Goal: Task Accomplishment & Management: Manage account settings

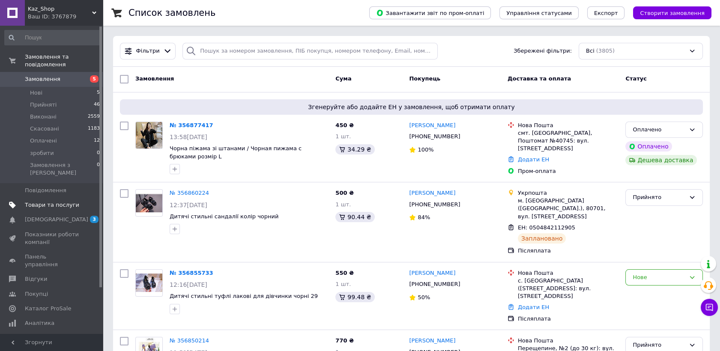
click at [34, 201] on span "Товари та послуги" at bounding box center [52, 205] width 54 height 8
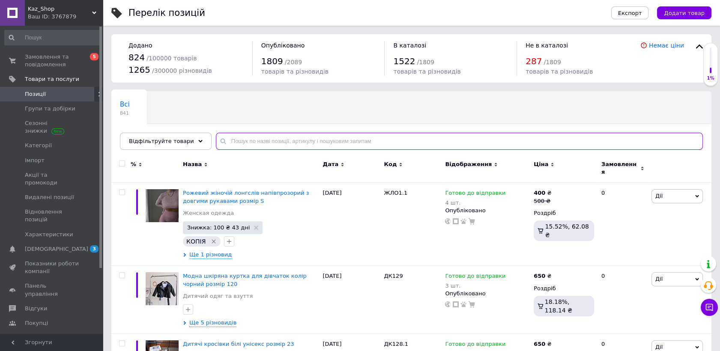
click at [331, 142] on input "text" at bounding box center [459, 141] width 487 height 17
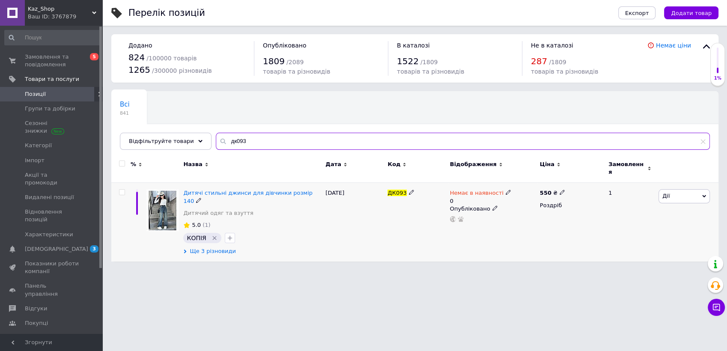
type input "дк093"
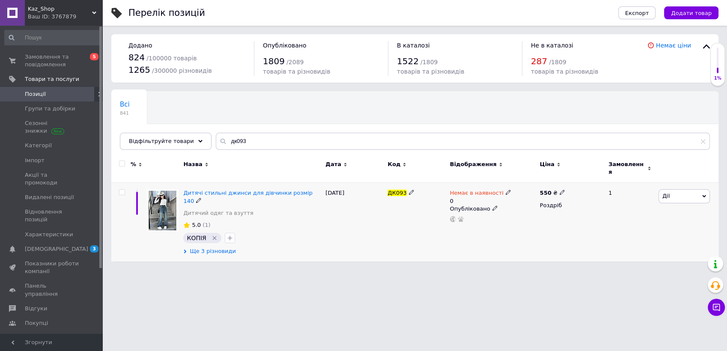
click at [213, 247] on span "Ще 3 різновиди" at bounding box center [213, 251] width 46 height 8
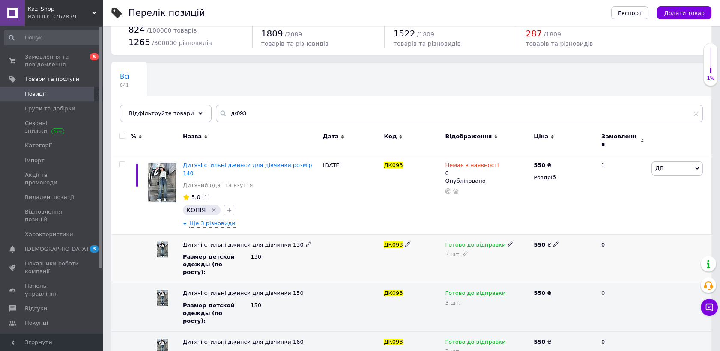
scroll to position [28, 0]
click at [465, 336] on div "2 шт." at bounding box center [487, 351] width 84 height 7
click at [463, 336] on icon at bounding box center [464, 350] width 5 height 5
drag, startPoint x: 463, startPoint y: 322, endPoint x: 432, endPoint y: 324, distance: 30.9
click at [432, 331] on div "Дитячі стильні джинси для дівчинки 160 Размер детской одежды (по росту) : 160 Д…" at bounding box center [411, 355] width 600 height 48
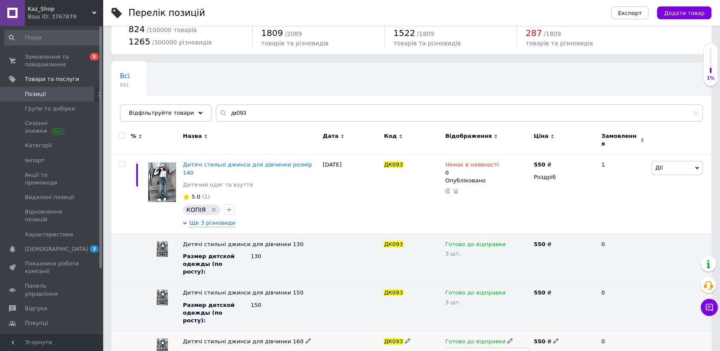
type input "3"
click at [374, 293] on div at bounding box center [351, 307] width 61 height 49
click at [221, 220] on span "Ще 3 різновиди" at bounding box center [212, 224] width 46 height 8
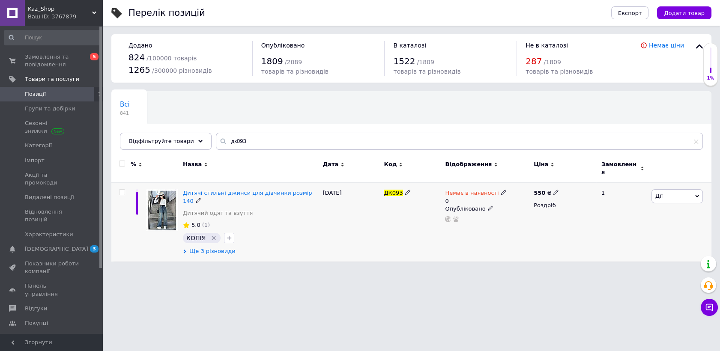
scroll to position [0, 0]
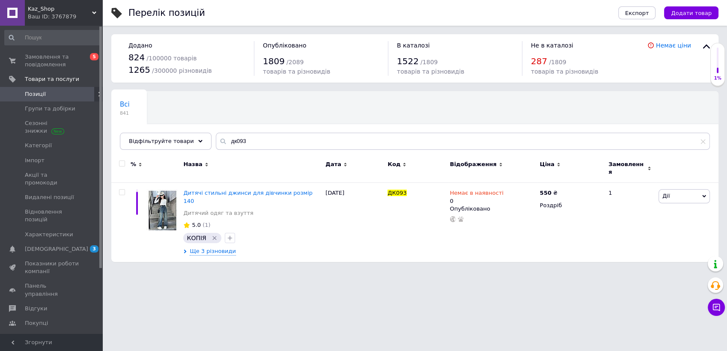
click at [55, 91] on span "Позиції" at bounding box center [52, 94] width 54 height 8
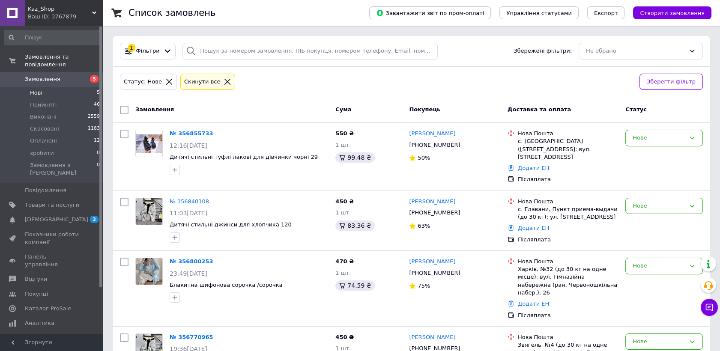
click at [51, 87] on li "Нові 5" at bounding box center [52, 93] width 105 height 12
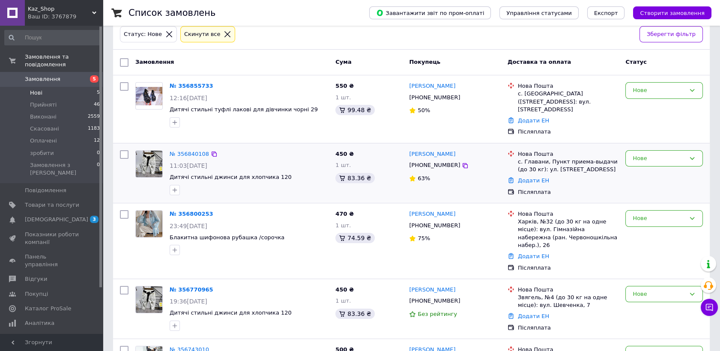
scroll to position [89, 0]
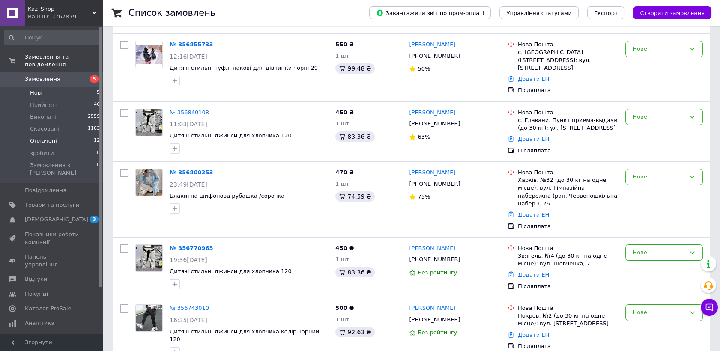
click at [39, 137] on span "Оплачені" at bounding box center [43, 141] width 27 height 8
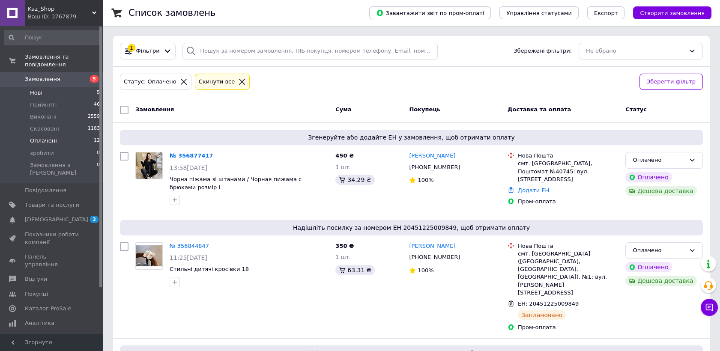
click at [42, 87] on li "Нові 5" at bounding box center [52, 93] width 105 height 12
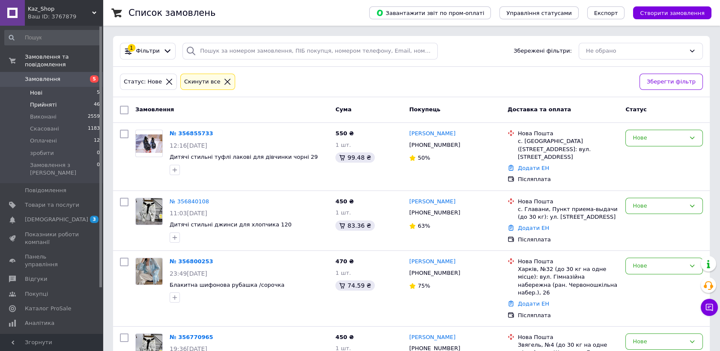
click at [47, 101] on span "Прийняті" at bounding box center [43, 105] width 27 height 8
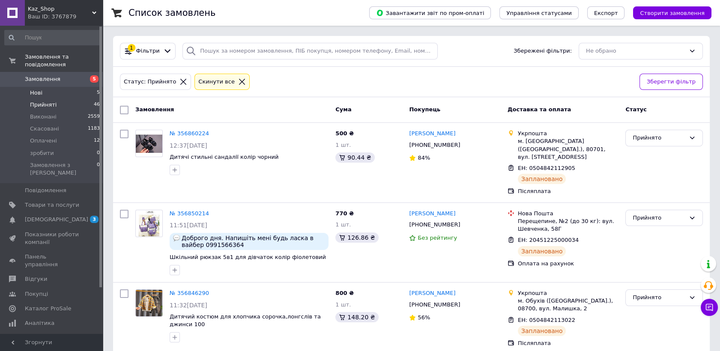
click at [48, 87] on li "Нові 5" at bounding box center [52, 93] width 105 height 12
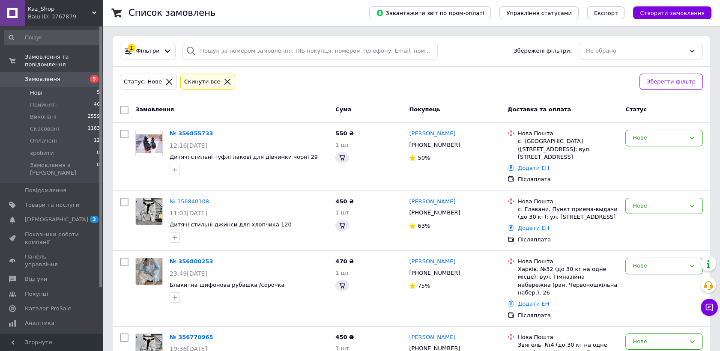
click at [46, 87] on li "Нові 5" at bounding box center [52, 93] width 105 height 12
click at [42, 101] on span "Прийняті" at bounding box center [43, 105] width 27 height 8
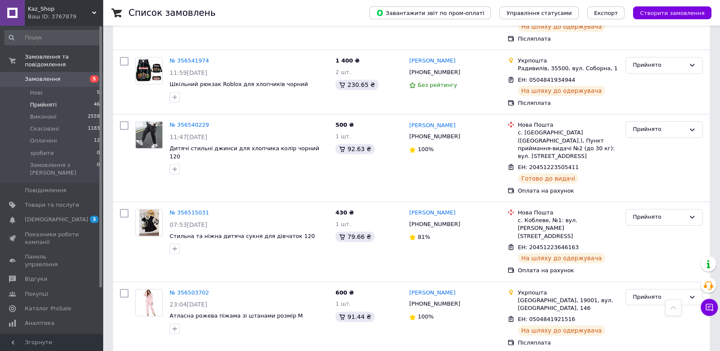
scroll to position [1249, 0]
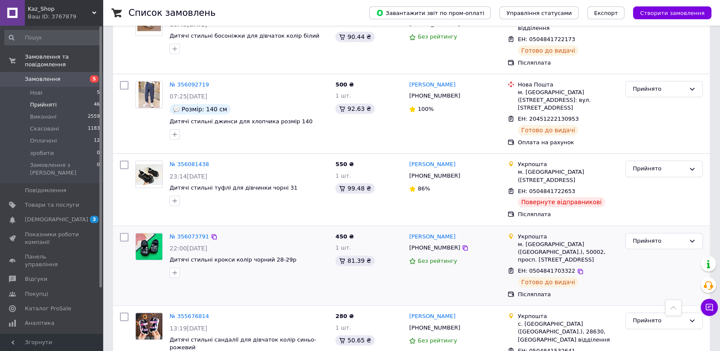
scroll to position [1240, 0]
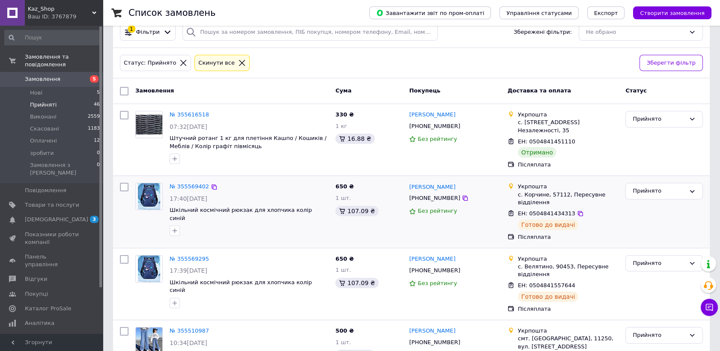
scroll to position [48, 0]
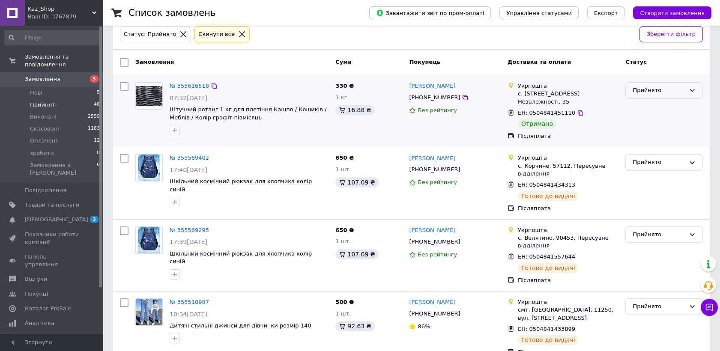
click at [641, 87] on div "Прийнято" at bounding box center [658, 90] width 53 height 9
click at [640, 110] on li "Виконано" at bounding box center [664, 109] width 77 height 16
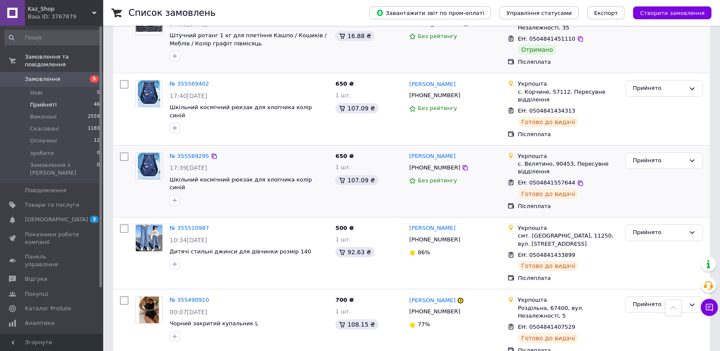
scroll to position [0, 0]
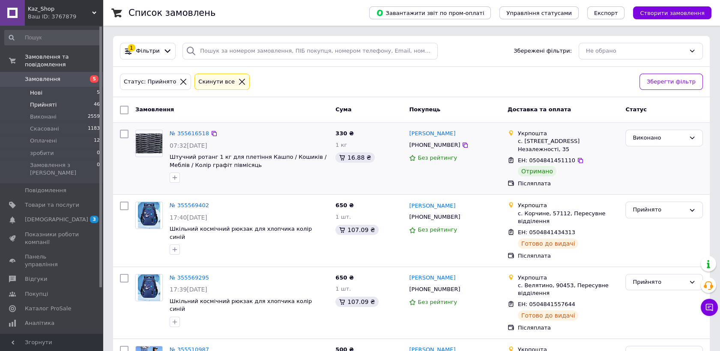
click at [46, 87] on li "Нові 5" at bounding box center [52, 93] width 105 height 12
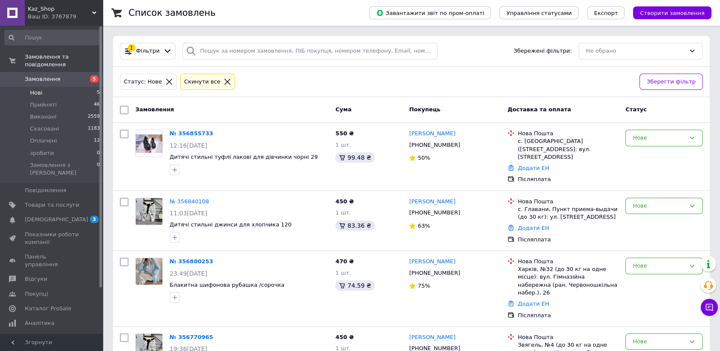
click at [46, 87] on li "Нові 5" at bounding box center [52, 93] width 105 height 12
click at [50, 216] on span "[DEMOGRAPHIC_DATA]" at bounding box center [56, 220] width 63 height 8
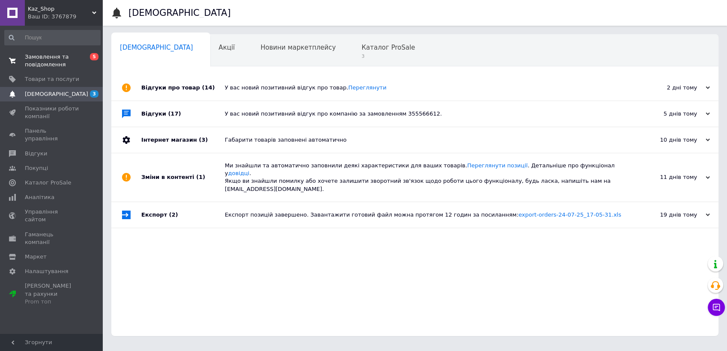
click at [34, 61] on span "Замовлення та повідомлення" at bounding box center [52, 60] width 54 height 15
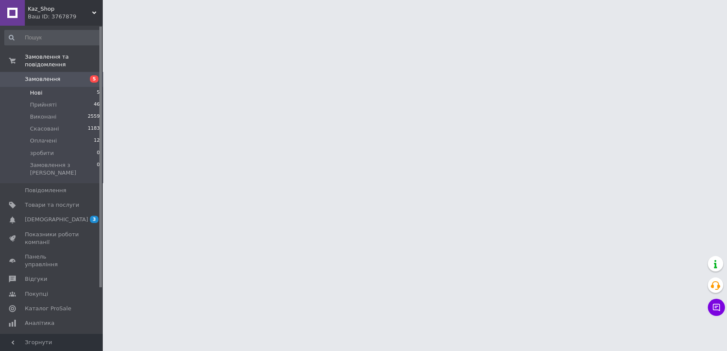
click at [43, 87] on li "Нові 5" at bounding box center [52, 93] width 105 height 12
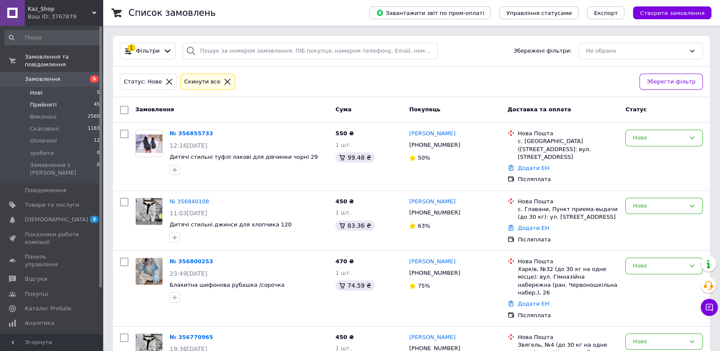
click at [43, 101] on span "Прийняті" at bounding box center [43, 105] width 27 height 8
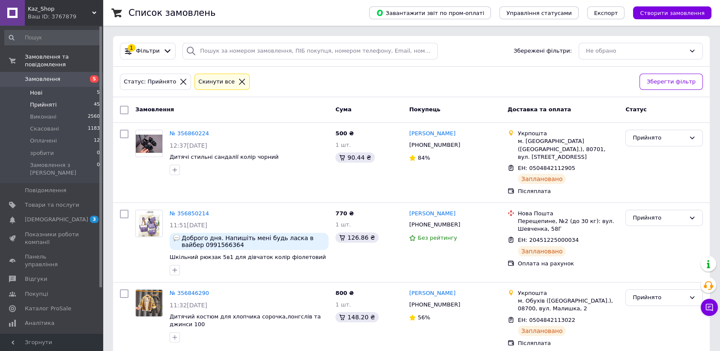
click at [39, 89] on span "Нові" at bounding box center [36, 93] width 12 height 8
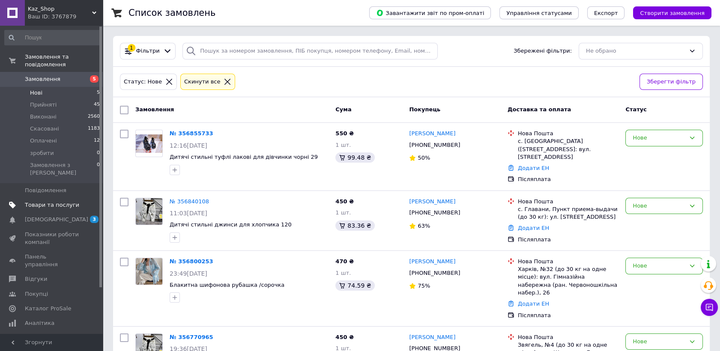
click at [41, 201] on span "Товари та послуги" at bounding box center [52, 205] width 54 height 8
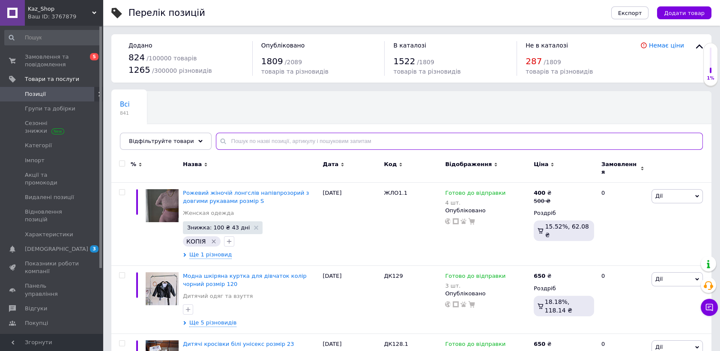
click at [285, 140] on input "text" at bounding box center [459, 141] width 487 height 17
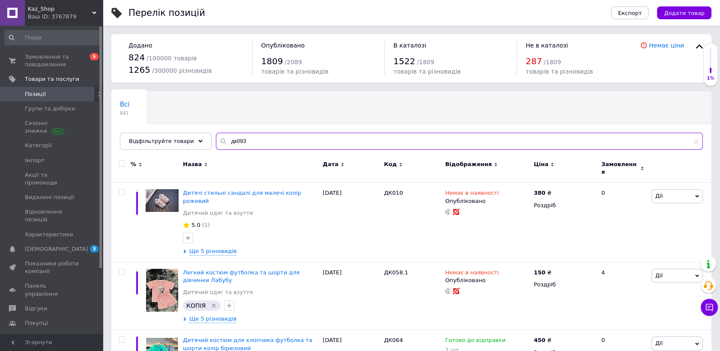
drag, startPoint x: 227, startPoint y: 143, endPoint x: 221, endPoint y: 138, distance: 7.3
click at [221, 138] on input "дк093" at bounding box center [459, 141] width 487 height 17
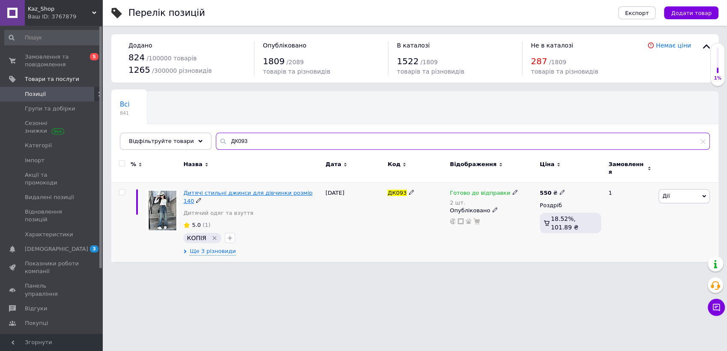
type input "ДК093"
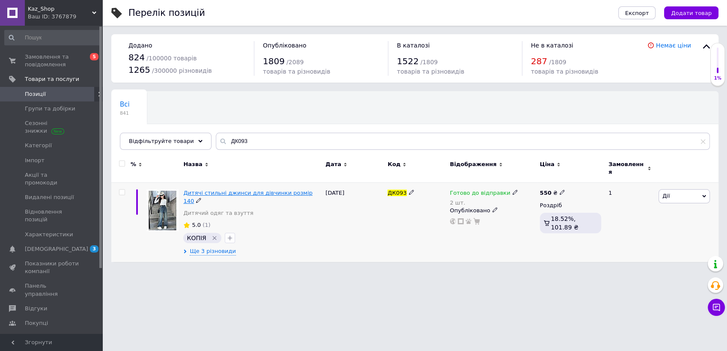
click at [240, 190] on span "Дитячі стильні джинси для дівчинки розмір 140" at bounding box center [247, 197] width 129 height 14
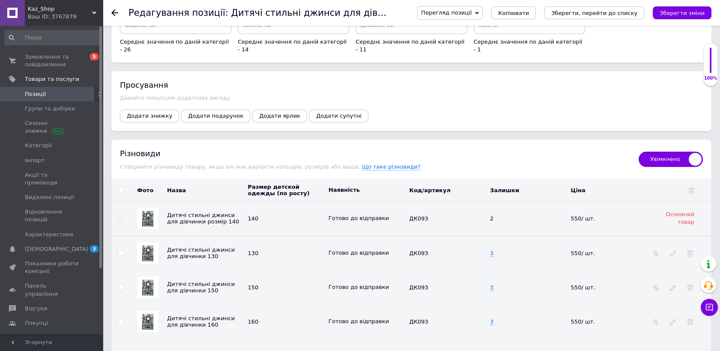
scroll to position [951, 0]
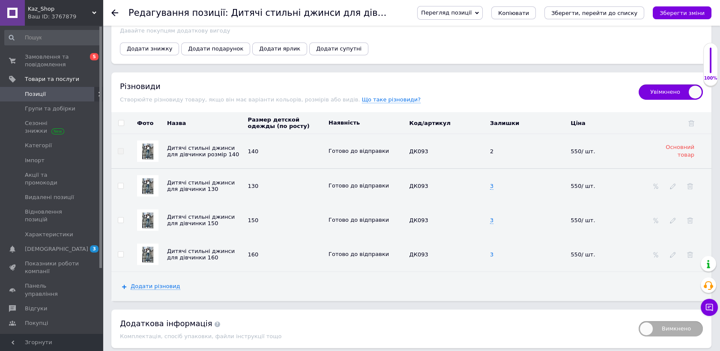
click at [491, 251] on span "3" at bounding box center [491, 254] width 3 height 7
drag, startPoint x: 495, startPoint y: 244, endPoint x: 483, endPoint y: 240, distance: 12.7
click at [483, 240] on tr "Дитячі стильні джинси для дівчинки 160 160 Готово до відправки ДК093 3 550/ шт." at bounding box center [411, 254] width 600 height 34
type input "2"
click at [460, 278] on div "Додати різновид" at bounding box center [411, 286] width 600 height 29
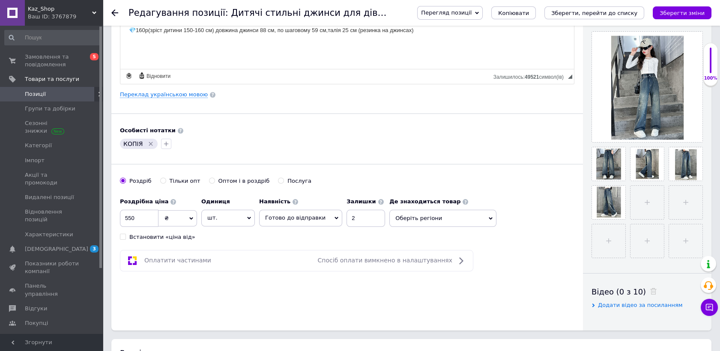
scroll to position [116, 0]
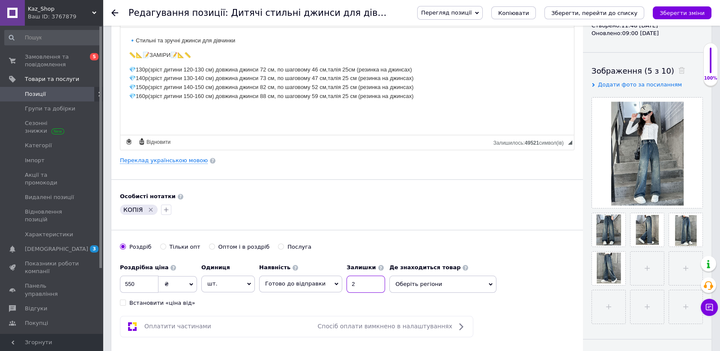
drag, startPoint x: 352, startPoint y: 286, endPoint x: 334, endPoint y: 285, distance: 18.0
click at [334, 285] on div "Наявність Готово до відправки В наявності Немає в наявності Під замовлення Зали…" at bounding box center [322, 275] width 126 height 33
type input "0"
click at [310, 285] on span "Готово до відправки" at bounding box center [295, 283] width 60 height 6
click at [297, 313] on li "Немає в наявності" at bounding box center [300, 314] width 82 height 12
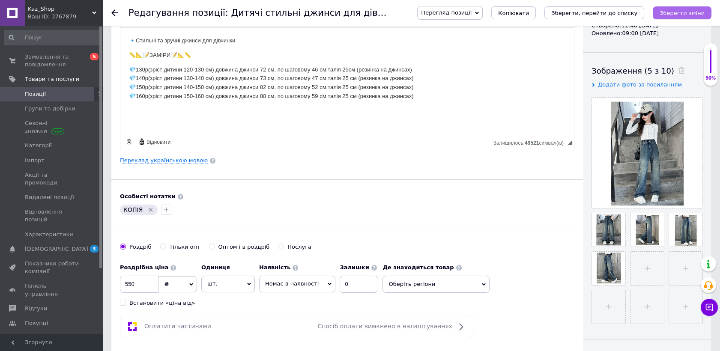
click at [668, 15] on icon "Зберегти зміни" at bounding box center [681, 13] width 45 height 6
click at [43, 65] on span "Замовлення та повідомлення" at bounding box center [52, 60] width 54 height 15
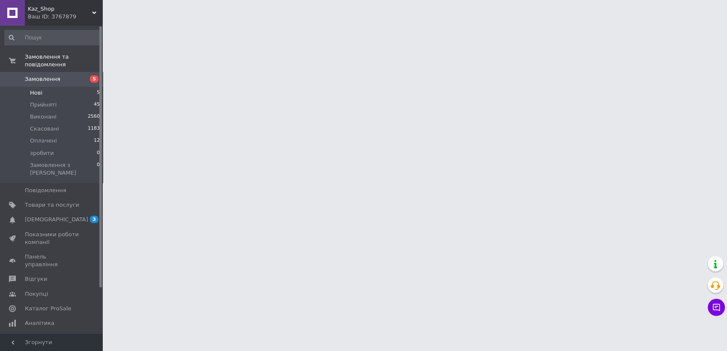
click at [40, 89] on span "Нові" at bounding box center [36, 93] width 12 height 8
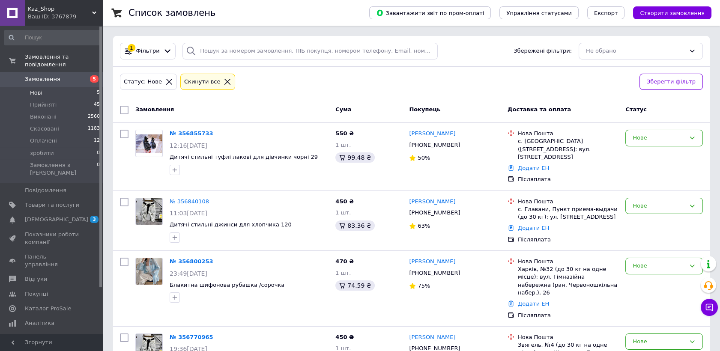
click at [40, 89] on span "Нові" at bounding box center [36, 93] width 12 height 8
click at [36, 201] on span "Товари та послуги" at bounding box center [52, 205] width 54 height 8
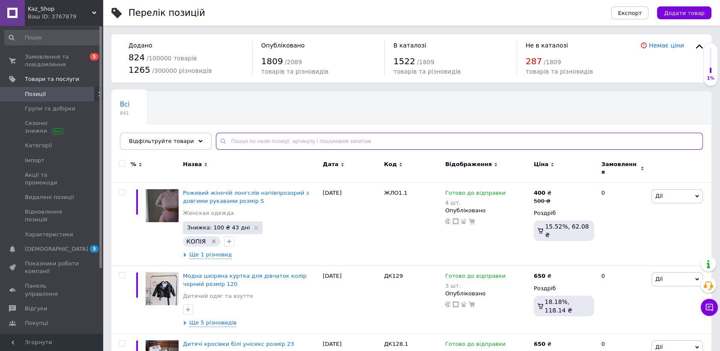
click at [271, 142] on input "text" at bounding box center [459, 141] width 487 height 17
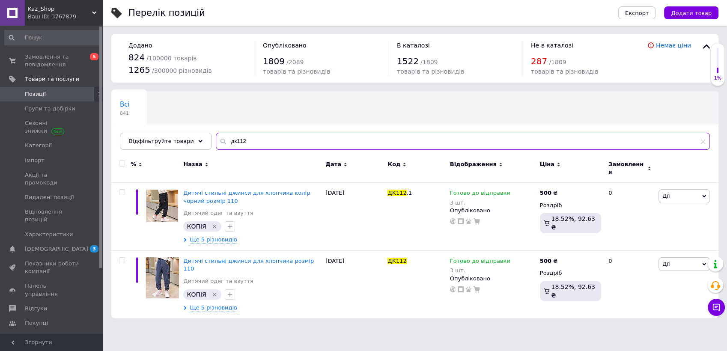
type input "дк112"
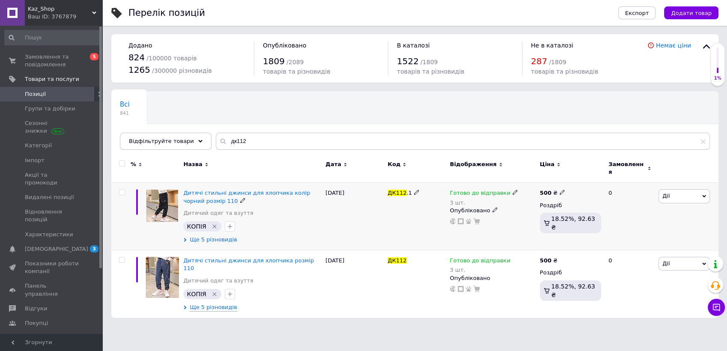
click at [211, 236] on span "Ще 5 різновидів" at bounding box center [213, 240] width 47 height 8
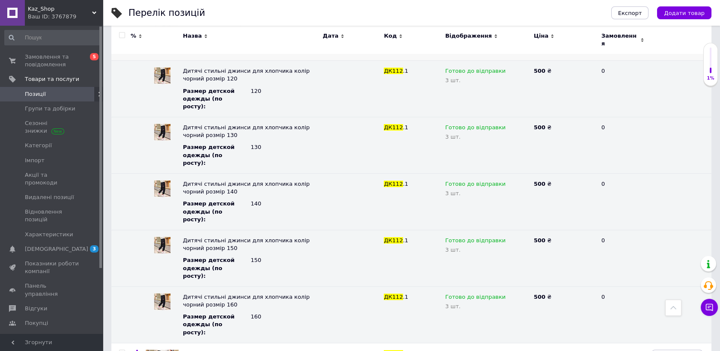
scroll to position [48, 0]
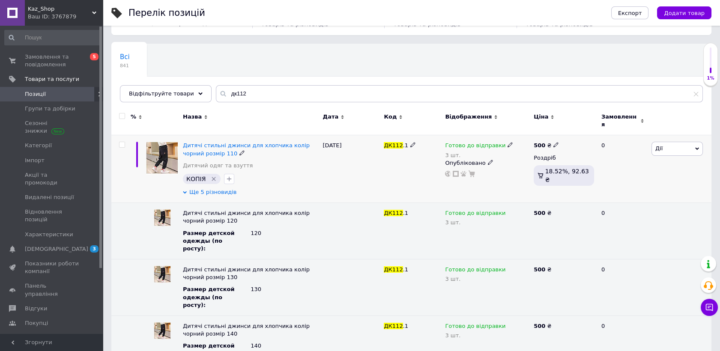
click at [207, 188] on span "Ще 5 різновидів" at bounding box center [212, 192] width 47 height 8
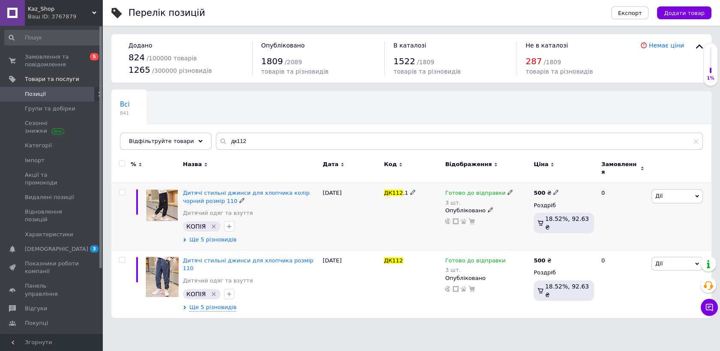
scroll to position [0, 0]
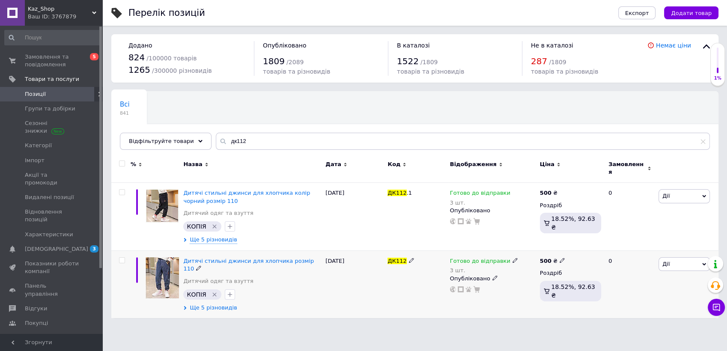
click at [212, 304] on span "Ще 5 різновидів" at bounding box center [213, 308] width 47 height 8
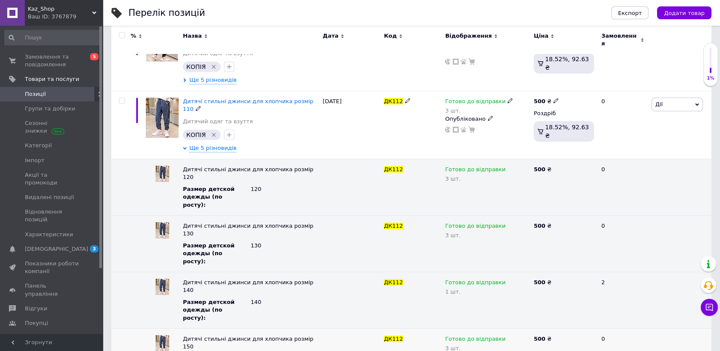
scroll to position [167, 0]
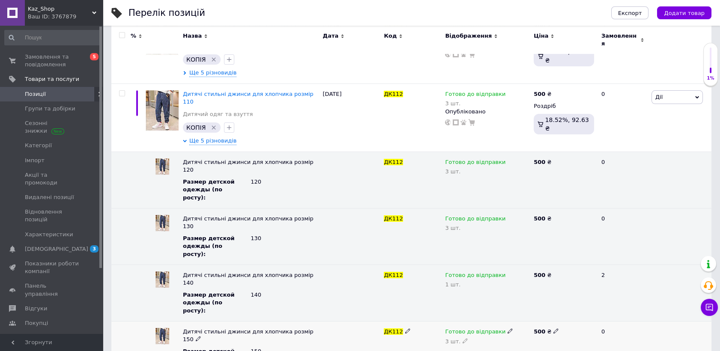
click at [462, 336] on icon at bounding box center [464, 340] width 5 height 5
drag, startPoint x: 459, startPoint y: 284, endPoint x: 437, endPoint y: 285, distance: 21.4
click at [437, 321] on div "Дитячі стильні джинси для хлопчика розмір 150 Размер детской одежды (по росту) …" at bounding box center [411, 349] width 600 height 57
type input "1"
click at [418, 321] on div "ДК112" at bounding box center [412, 349] width 61 height 57
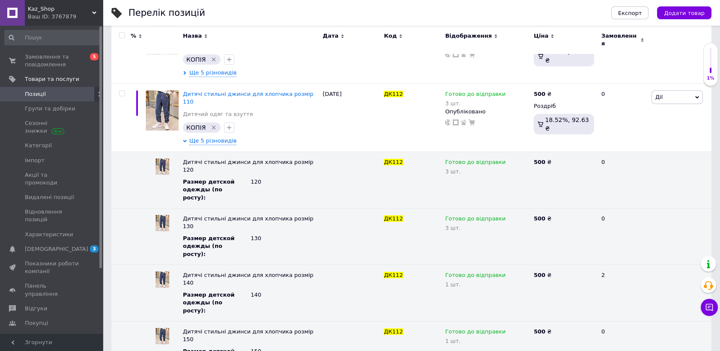
drag, startPoint x: 456, startPoint y: 324, endPoint x: 433, endPoint y: 324, distance: 22.7
type input "2"
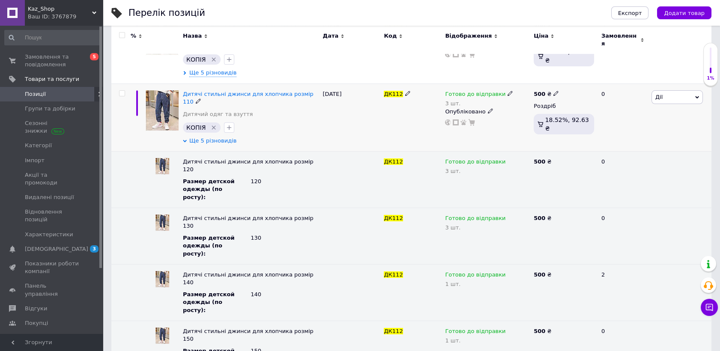
scroll to position [167, 0]
click at [213, 137] on span "Ще 5 різновидів" at bounding box center [212, 141] width 47 height 8
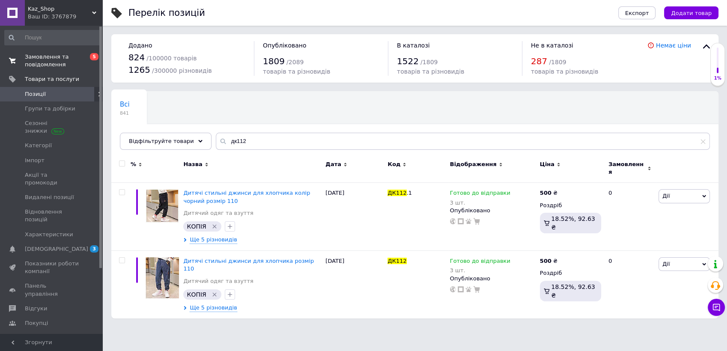
click at [51, 57] on span "Замовлення та повідомлення" at bounding box center [52, 60] width 54 height 15
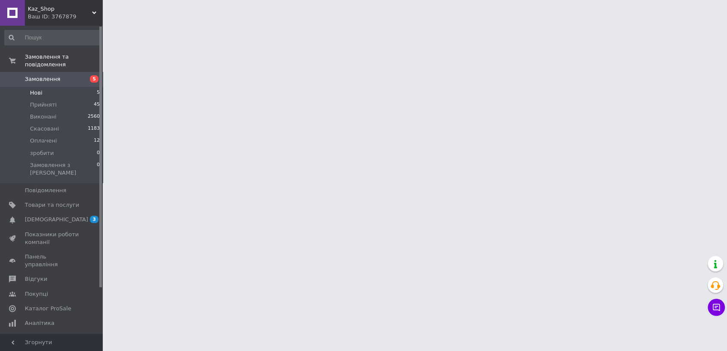
click at [36, 89] on span "Нові" at bounding box center [36, 93] width 12 height 8
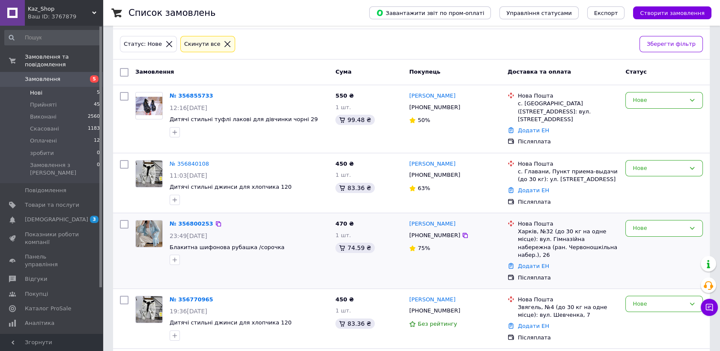
scroll to position [89, 0]
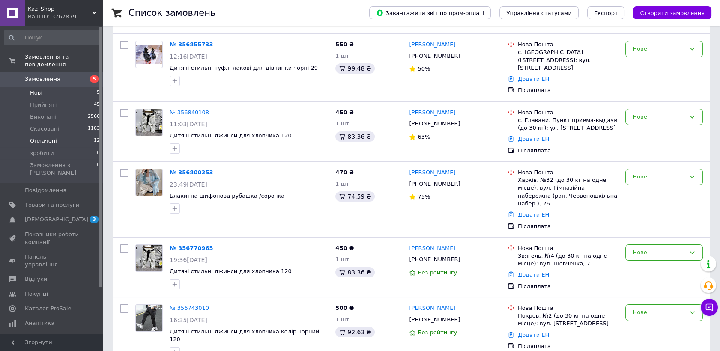
click at [53, 137] on span "Оплачені" at bounding box center [43, 141] width 27 height 8
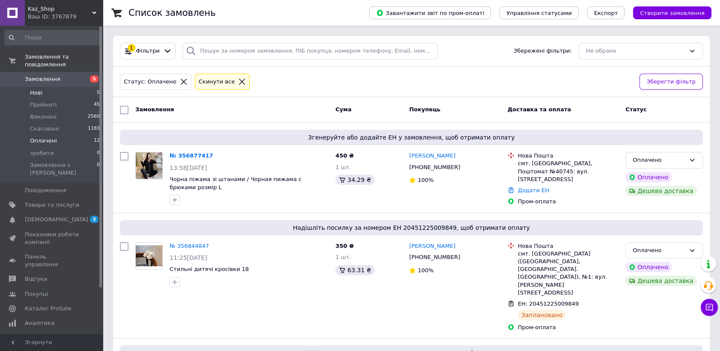
click at [39, 89] on span "Нові" at bounding box center [36, 93] width 12 height 8
